Goal: Check status: Check status

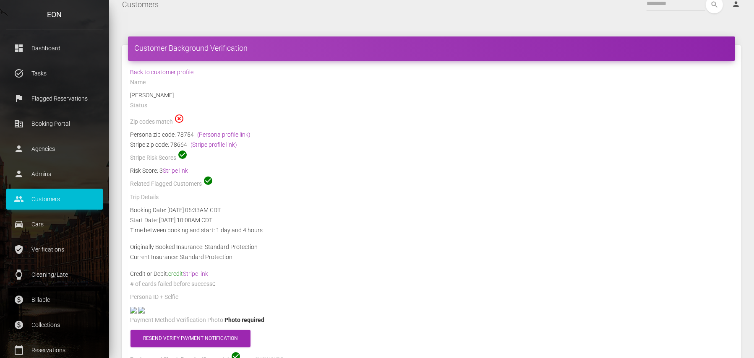
scroll to position [10, 0]
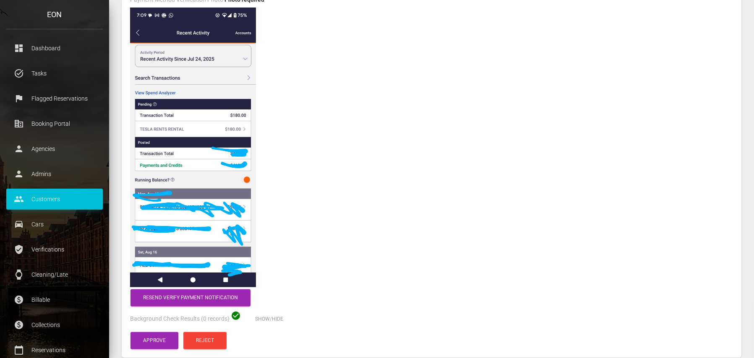
scroll to position [424, 0]
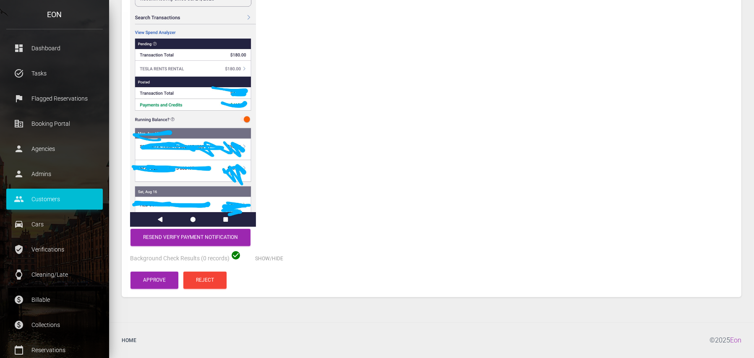
click at [217, 227] on img at bounding box center [193, 87] width 126 height 280
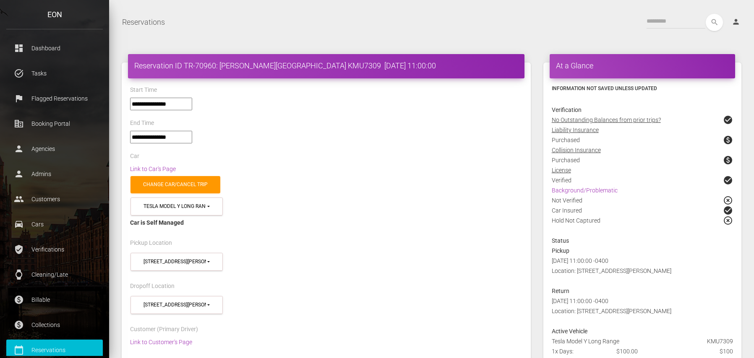
select select "*****"
select select
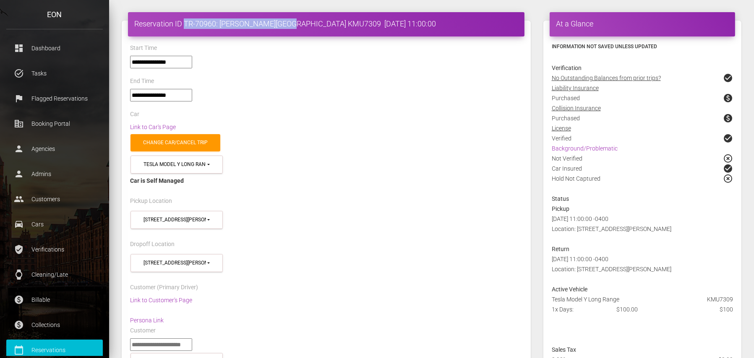
drag, startPoint x: 293, startPoint y: 22, endPoint x: 185, endPoint y: 17, distance: 108.4
click at [185, 17] on div "Reservation ID TR-70960: Ana Medina KMU7309 2025-08-23 11:00:00" at bounding box center [326, 24] width 397 height 24
copy h4 "TR-70960: Ana Medina KMU7309"
click at [161, 124] on link "Link to Car's Page" at bounding box center [153, 127] width 46 height 7
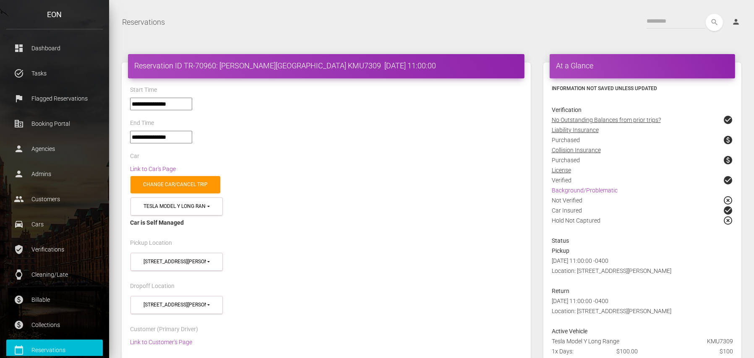
click at [296, 72] on div "Reservation ID TR-70960: Ana Medina KMU7309 2025-08-23 11:00:00" at bounding box center [326, 66] width 397 height 24
drag, startPoint x: 293, startPoint y: 66, endPoint x: 184, endPoint y: 63, distance: 109.5
click at [184, 63] on h4 "Reservation ID TR-70960: Ana Medina KMU7309 2025-08-23 11:00:00" at bounding box center [326, 65] width 384 height 10
copy h4 "TR-70960: Ana Medina KMU7309"
